Goal: Information Seeking & Learning: Learn about a topic

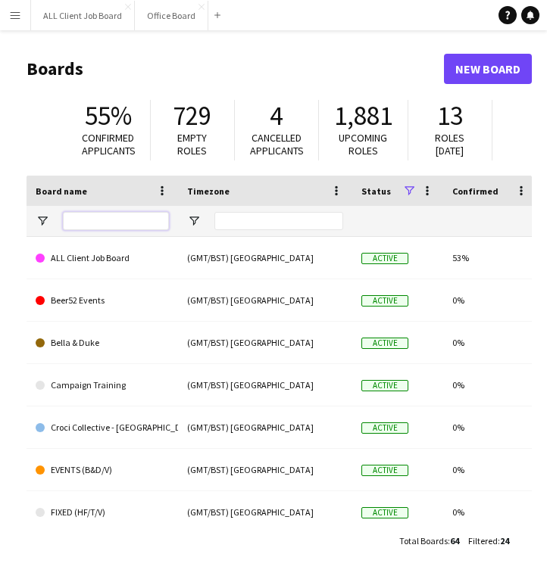
click at [114, 228] on input "Board name Filter Input" at bounding box center [116, 221] width 106 height 18
click at [20, 15] on app-icon "Menu" at bounding box center [15, 15] width 12 height 12
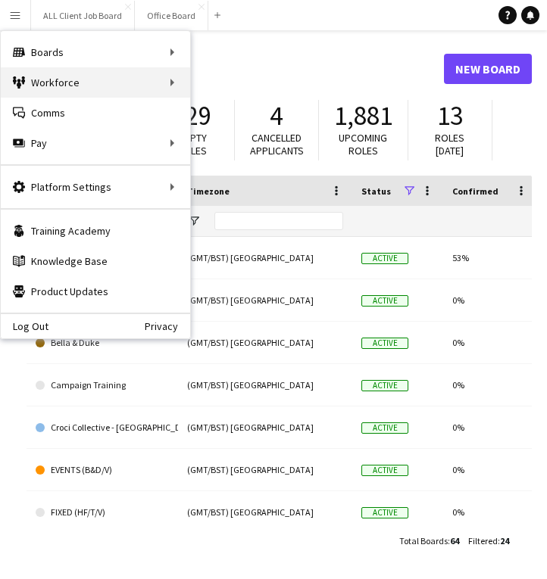
click at [69, 78] on div "Workforce Workforce" at bounding box center [95, 82] width 189 height 30
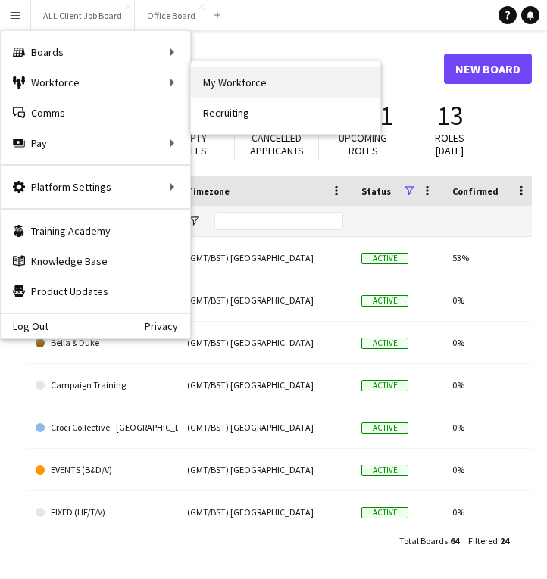
click at [201, 70] on link "My Workforce" at bounding box center [285, 82] width 189 height 30
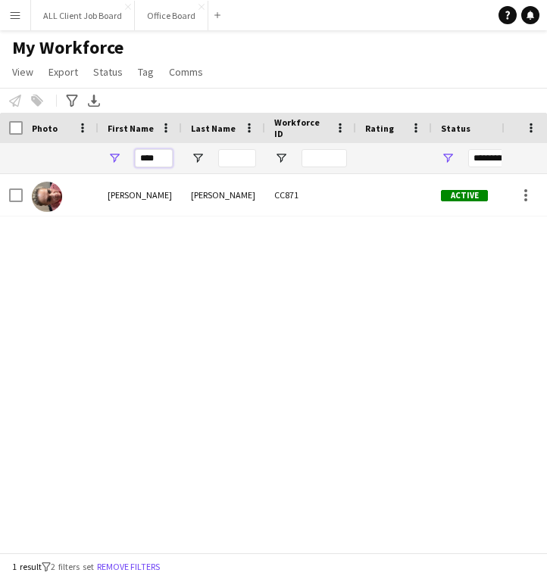
click at [154, 160] on input "****" at bounding box center [154, 158] width 38 height 18
type input "*"
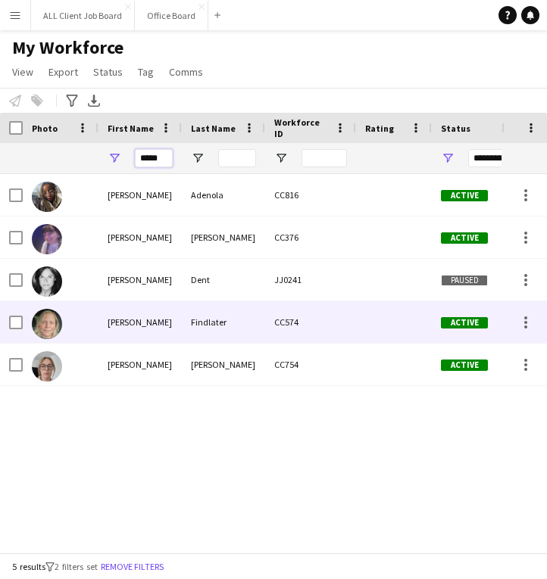
type input "*****"
click at [154, 330] on div "[PERSON_NAME]" at bounding box center [139, 322] width 83 height 42
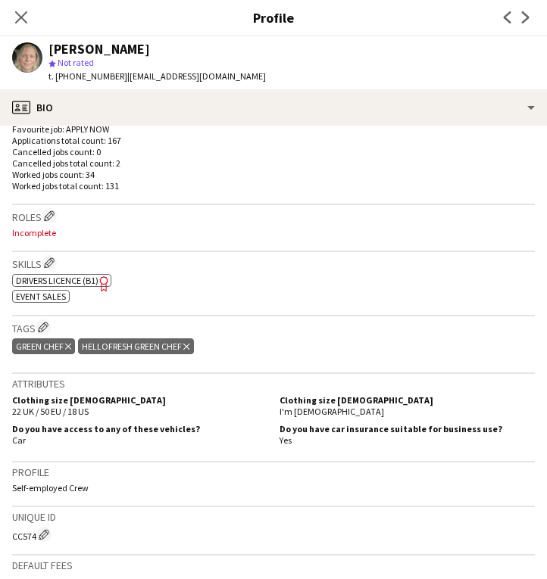
scroll to position [430, 0]
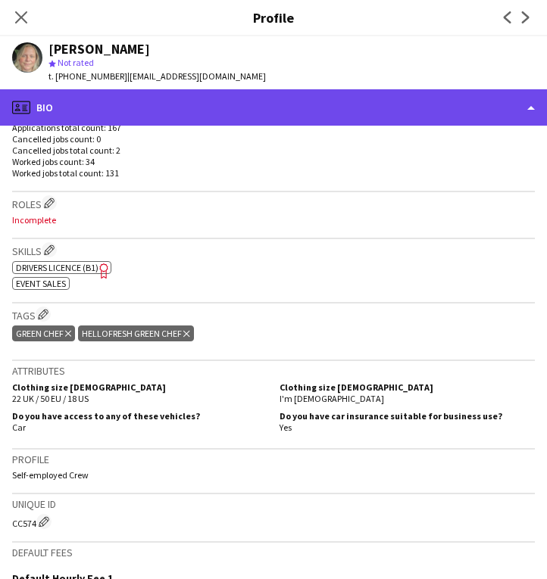
click at [401, 105] on div "profile Bio" at bounding box center [273, 107] width 547 height 36
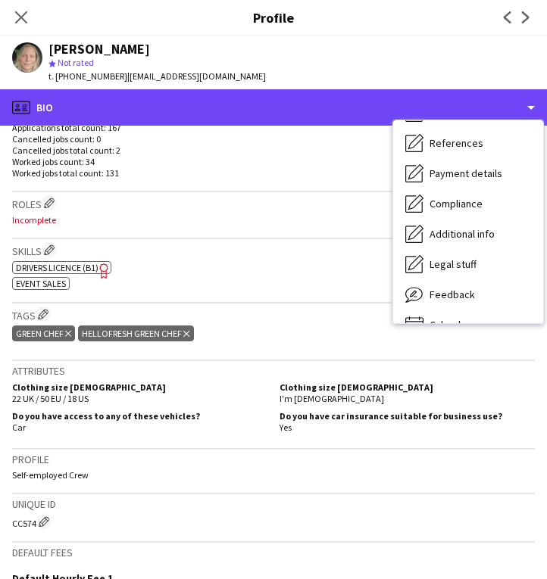
scroll to position [173, 0]
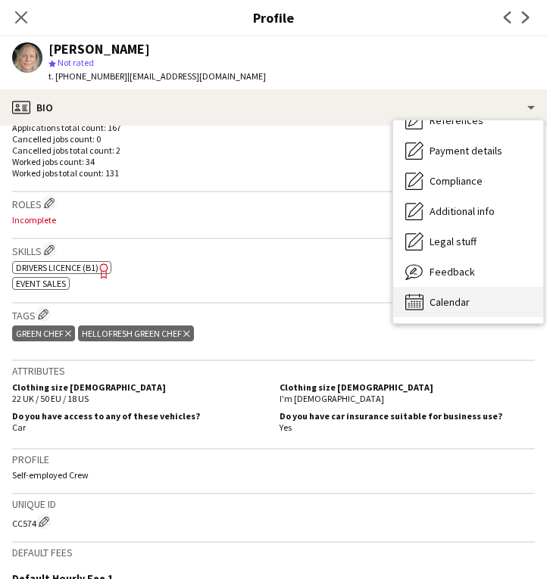
click at [466, 294] on div "Calendar Calendar" at bounding box center [468, 302] width 150 height 30
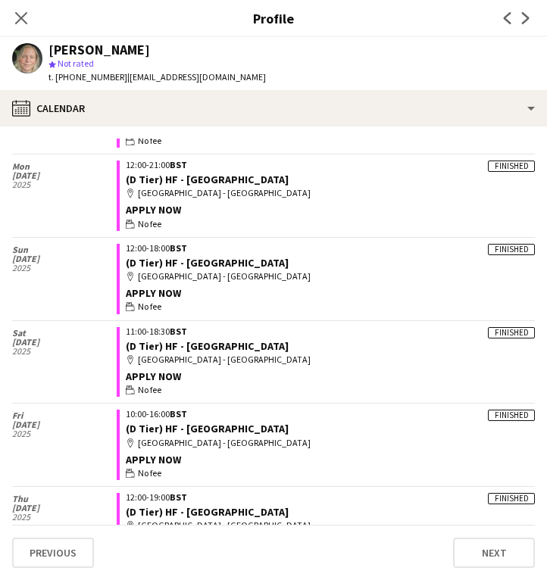
scroll to position [2105, 0]
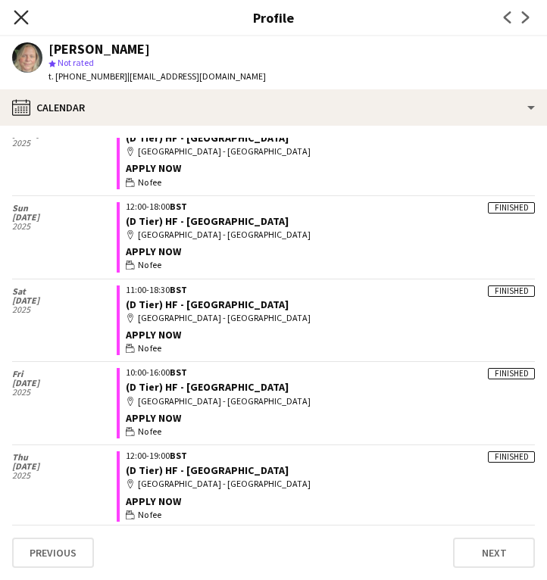
click at [19, 14] on icon "Close pop-in" at bounding box center [21, 17] width 14 height 14
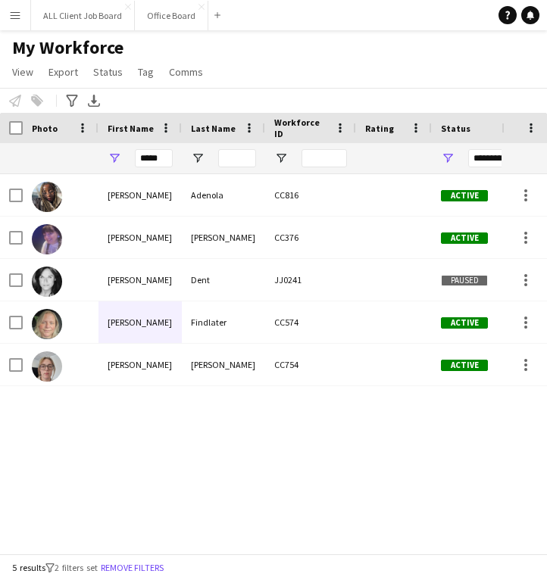
click at [8, 21] on button "Menu" at bounding box center [15, 15] width 30 height 30
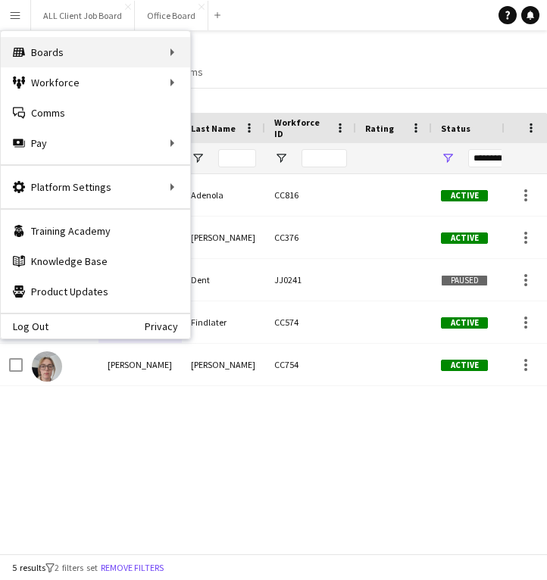
click at [42, 51] on div "Boards Boards" at bounding box center [95, 52] width 189 height 30
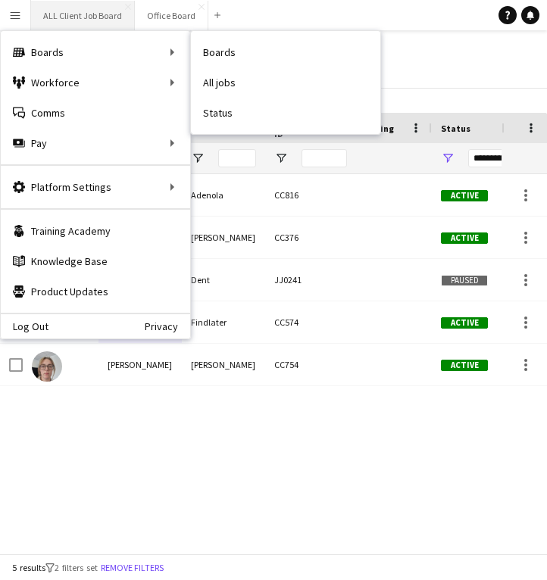
click at [87, 14] on button "ALL Client Job Board Close" at bounding box center [83, 16] width 104 height 30
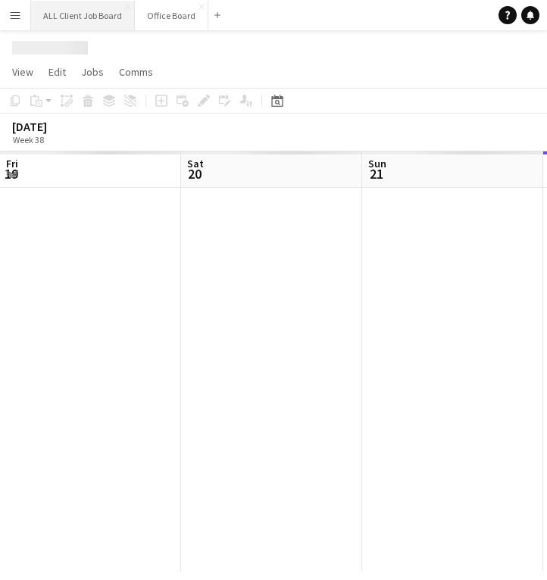
scroll to position [0, 362]
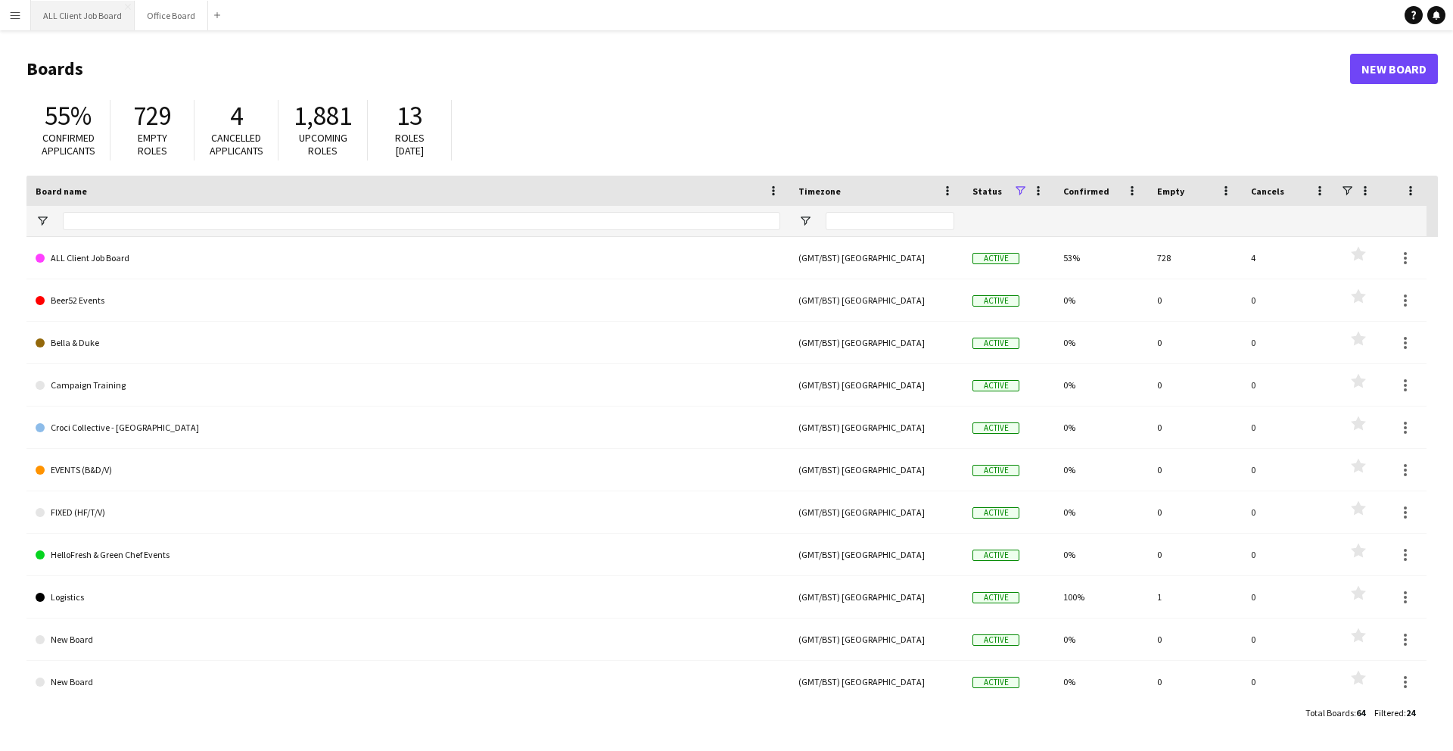
click at [89, 20] on button "ALL Client Job Board Close" at bounding box center [83, 16] width 104 height 30
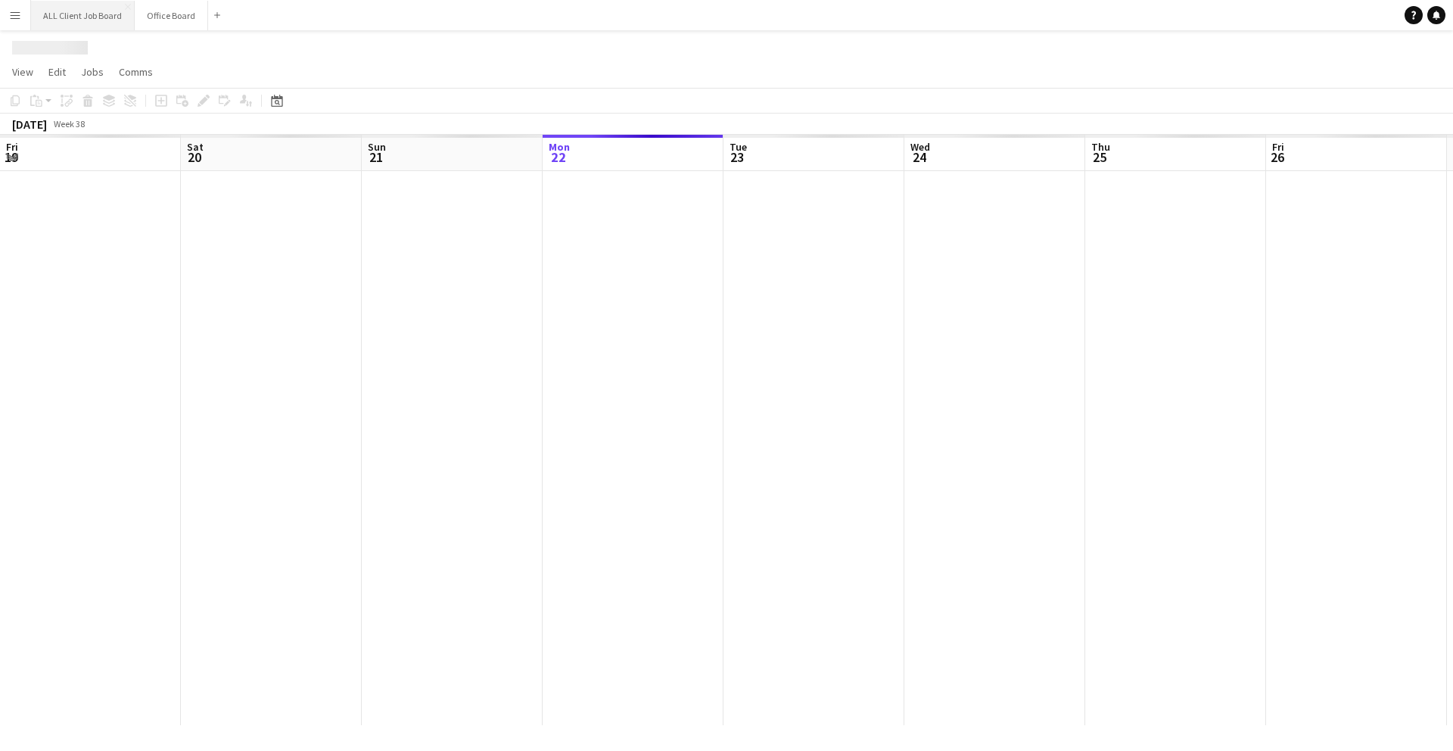
scroll to position [0, 362]
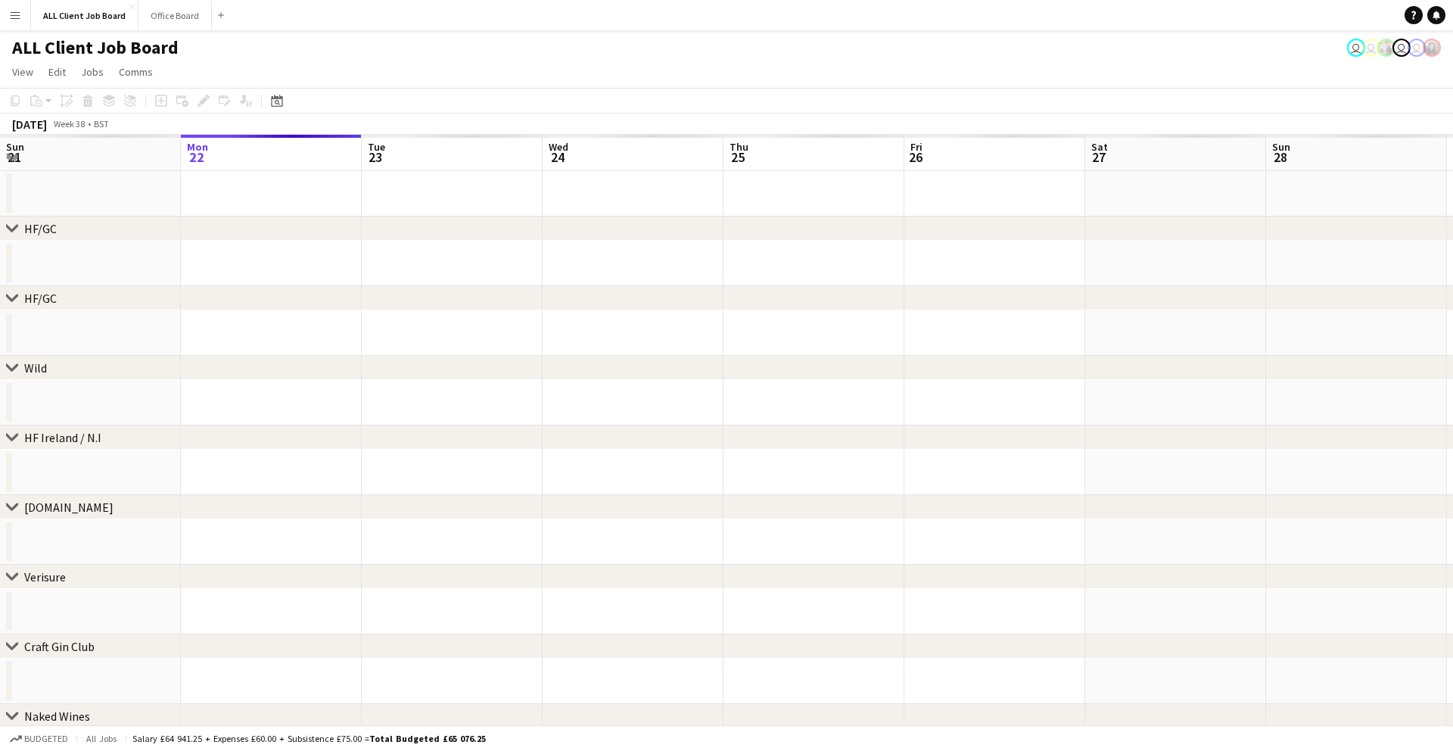
click at [4, 18] on button "Menu" at bounding box center [15, 15] width 30 height 30
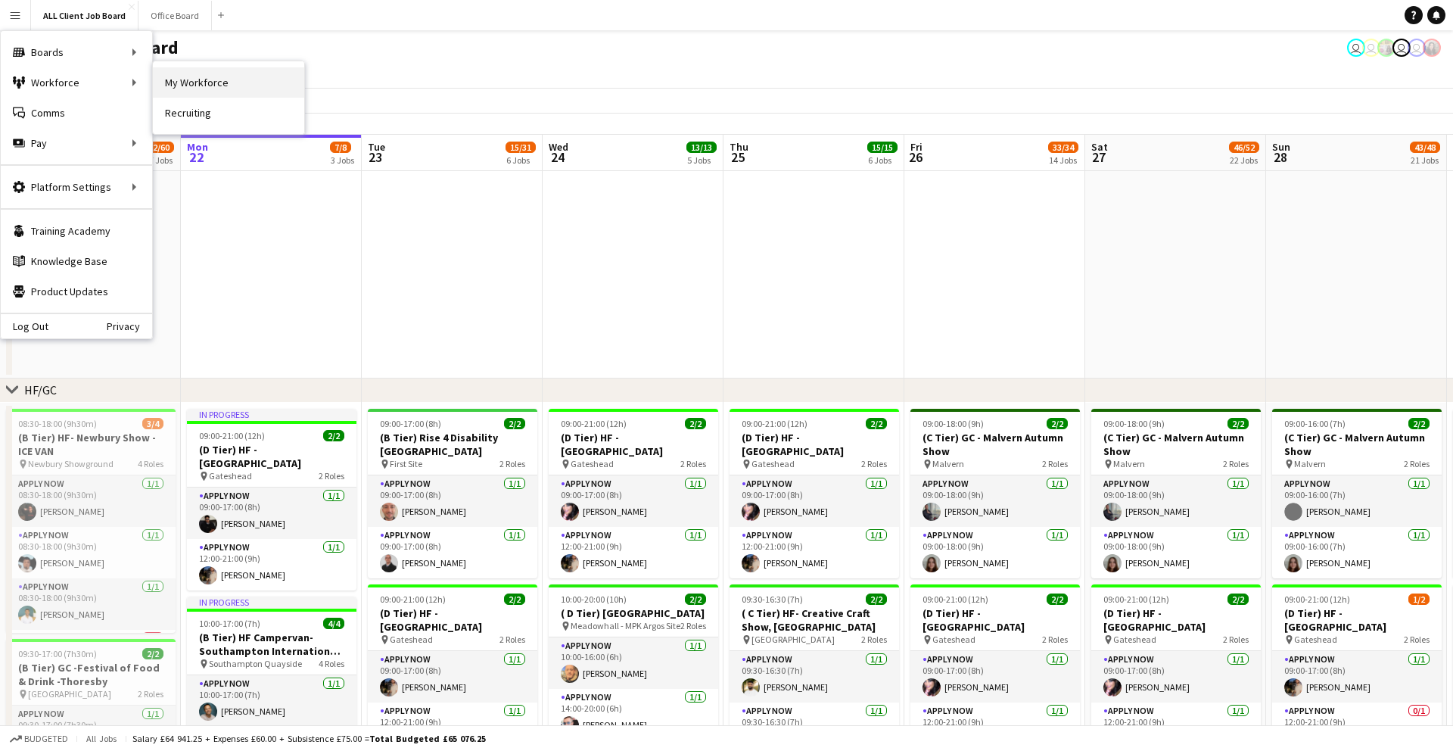
click at [167, 77] on link "My Workforce" at bounding box center [228, 82] width 151 height 30
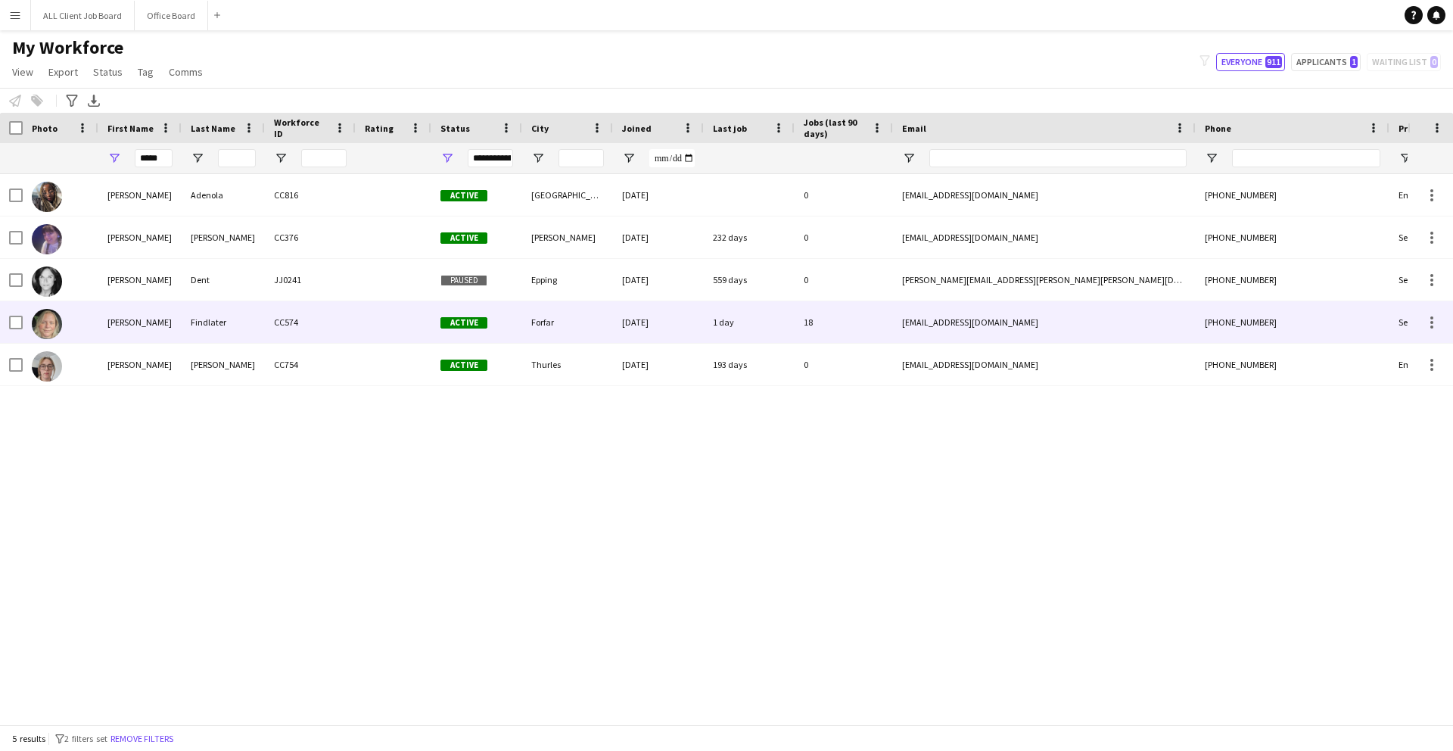
click at [193, 321] on div "Findlater" at bounding box center [223, 322] width 83 height 42
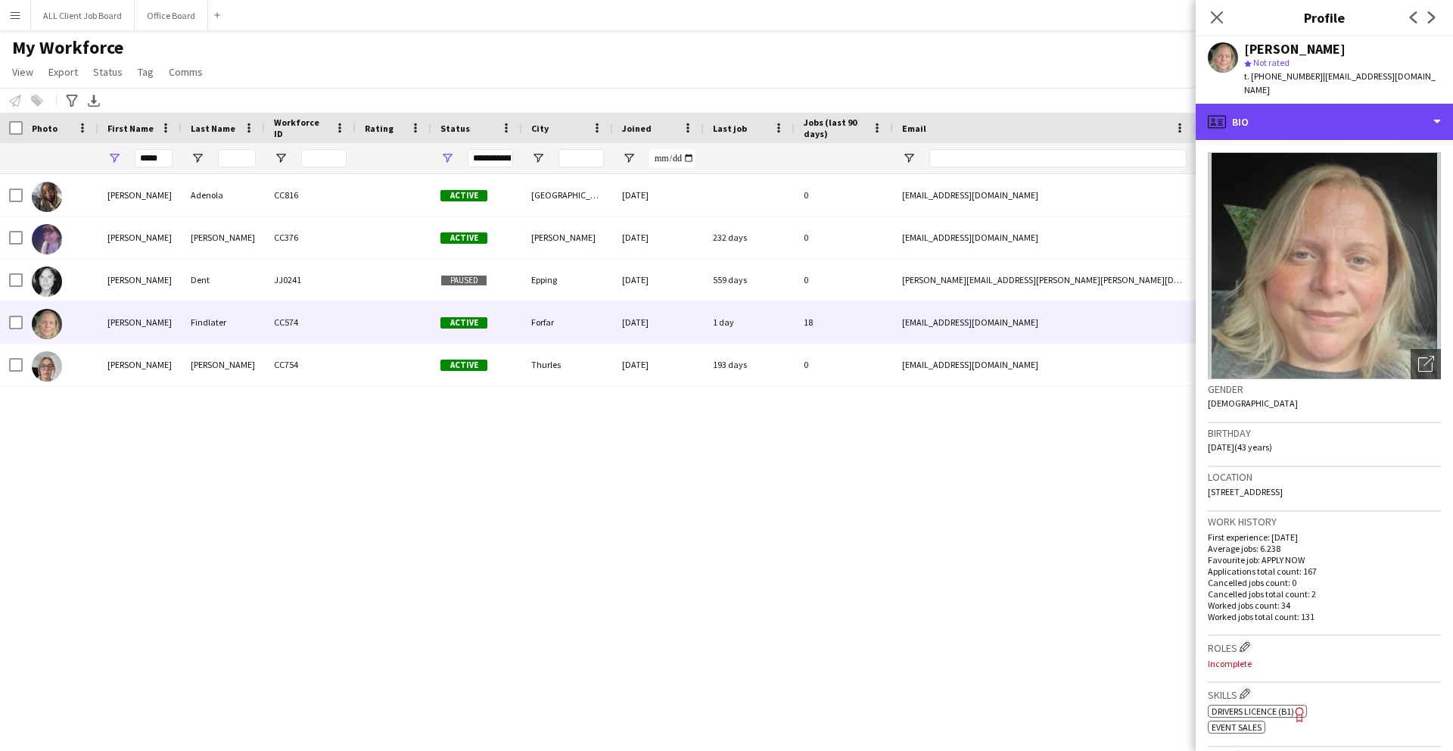
drag, startPoint x: 1313, startPoint y: 112, endPoint x: 1331, endPoint y: 131, distance: 26.2
click at [1313, 112] on div "profile Bio" at bounding box center [1324, 122] width 257 height 36
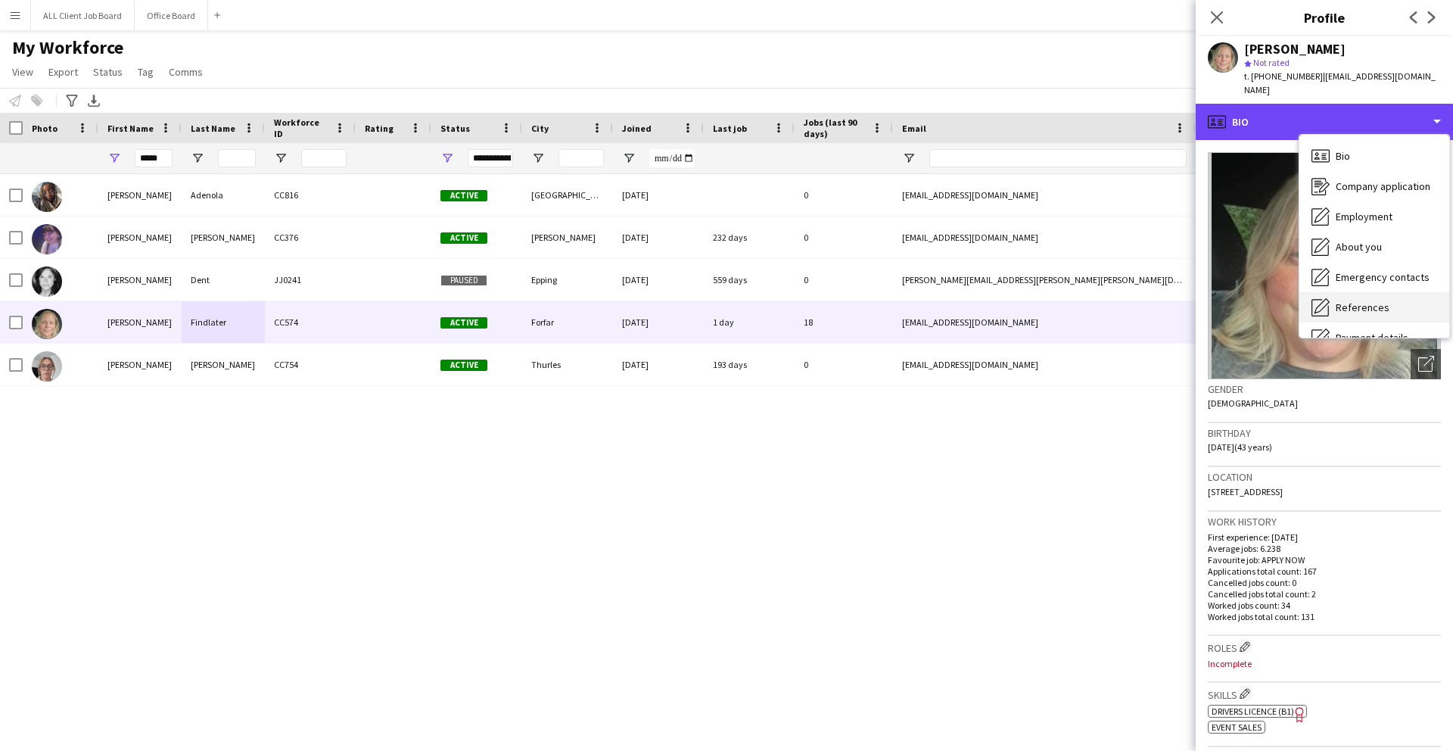
scroll to position [173, 0]
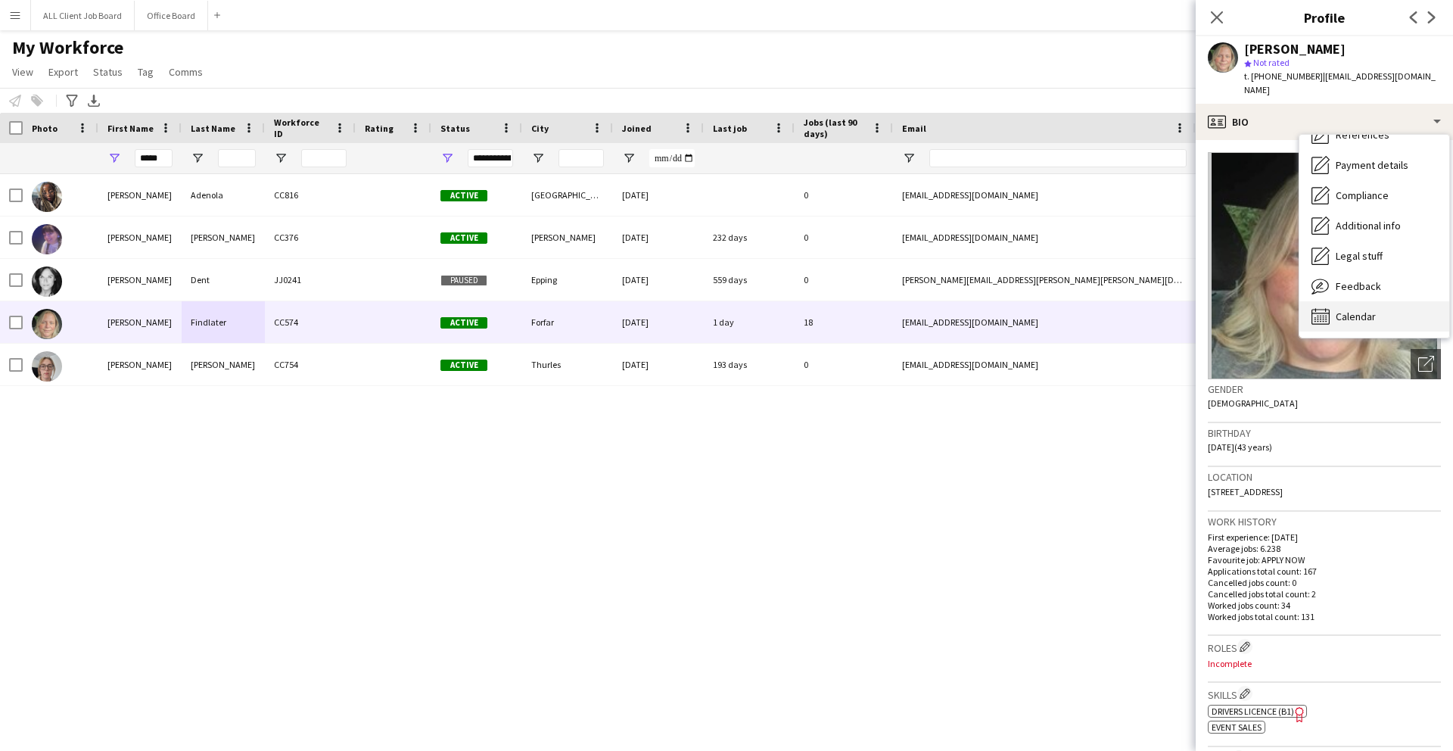
click at [1373, 310] on span "Calendar" at bounding box center [1356, 317] width 40 height 14
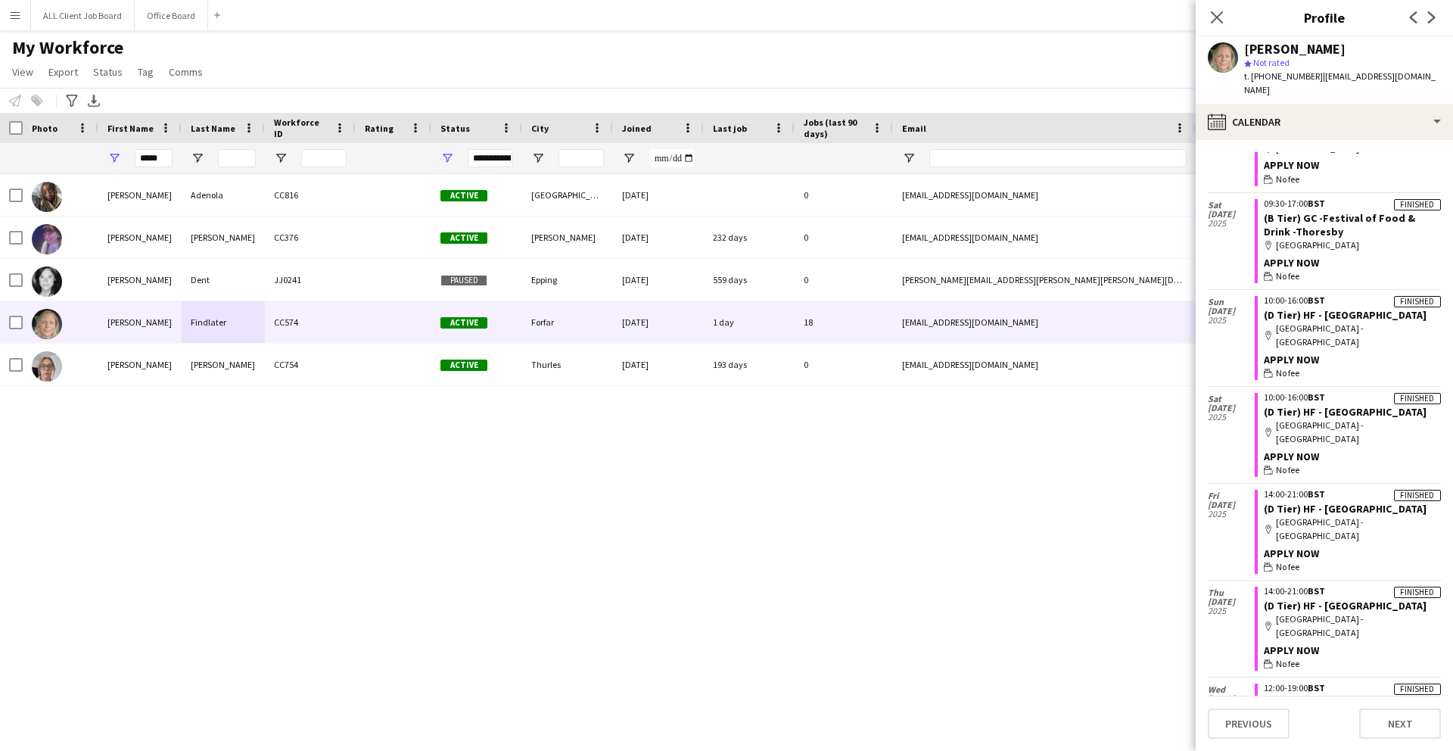
scroll to position [1758, 0]
click at [1214, 21] on icon at bounding box center [1217, 17] width 14 height 14
